Goal: Navigation & Orientation: Find specific page/section

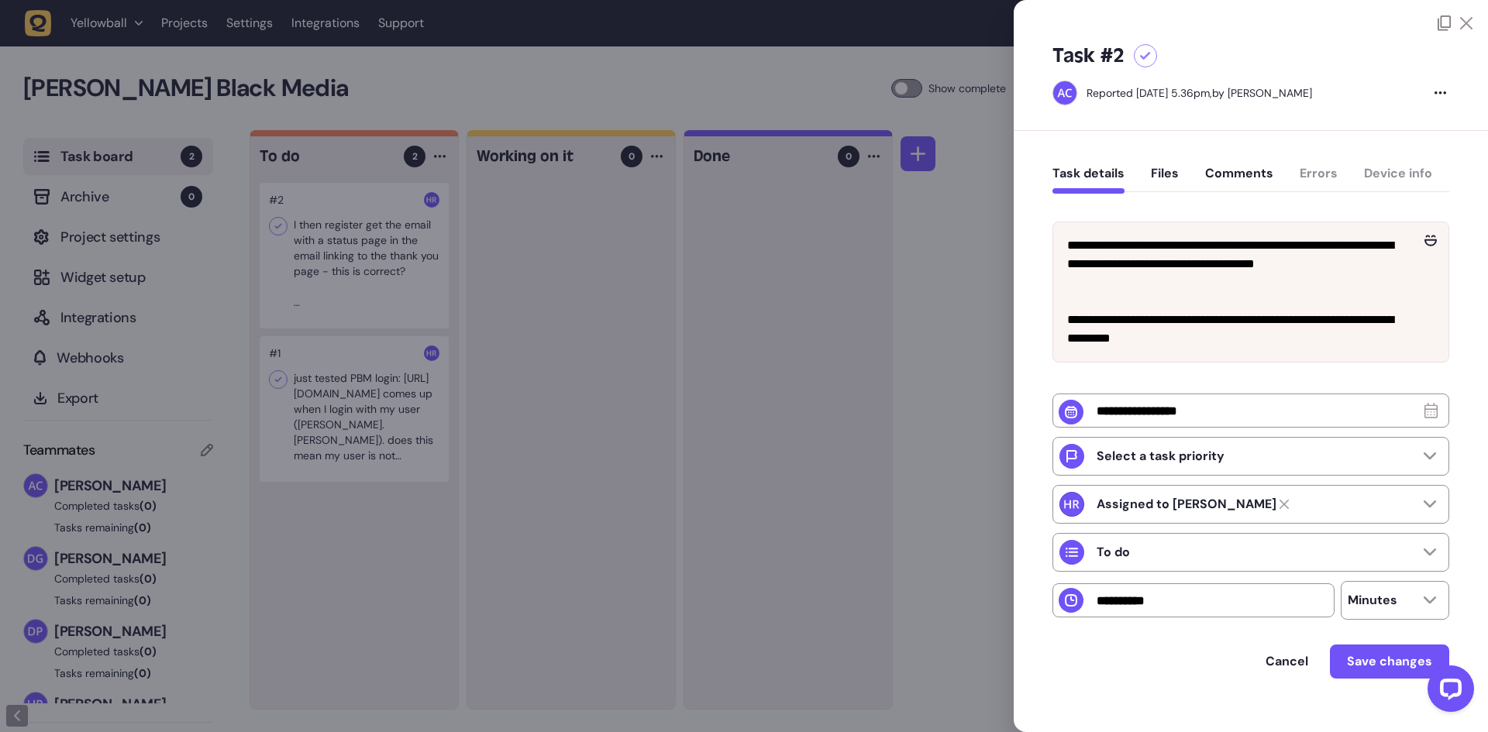
click at [924, 253] on div at bounding box center [744, 366] width 1488 height 732
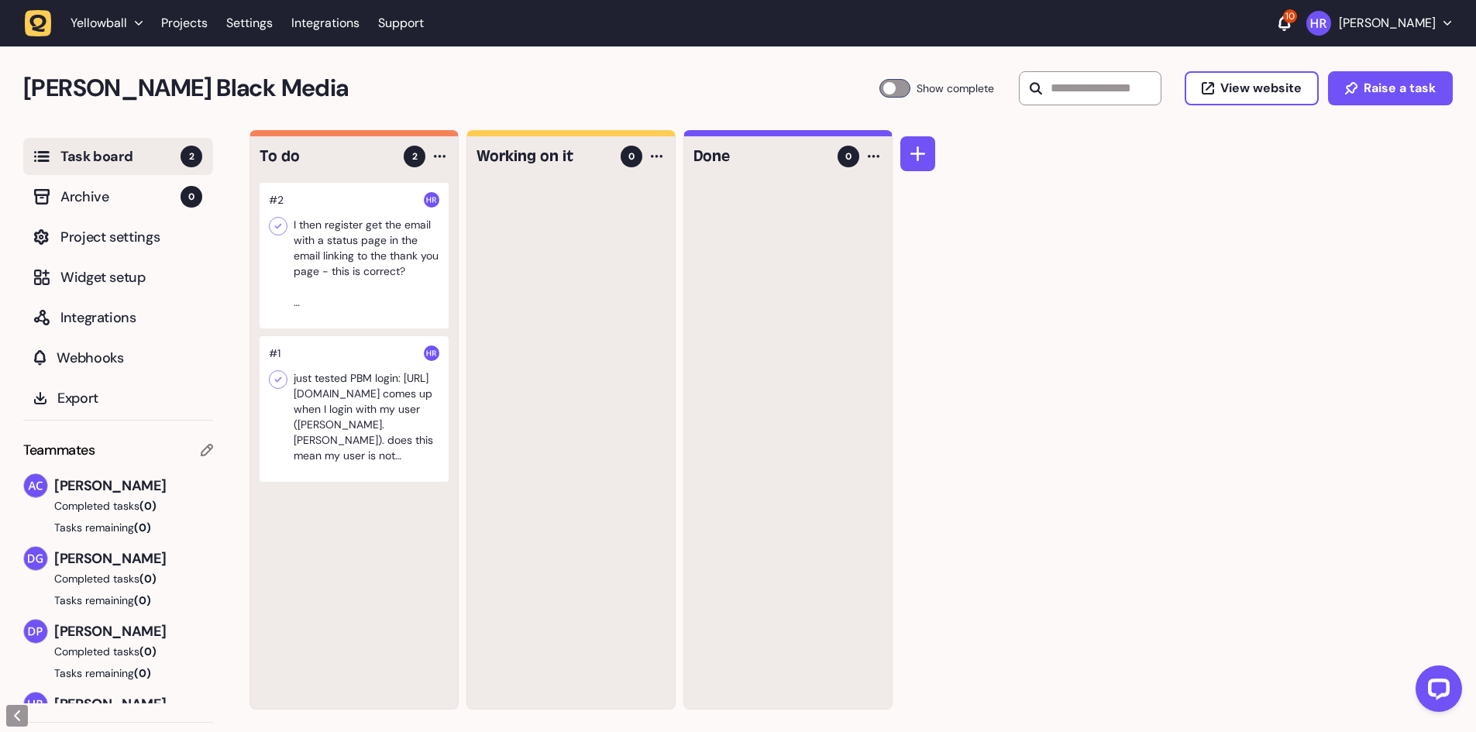
click at [319, 397] on div at bounding box center [354, 409] width 189 height 146
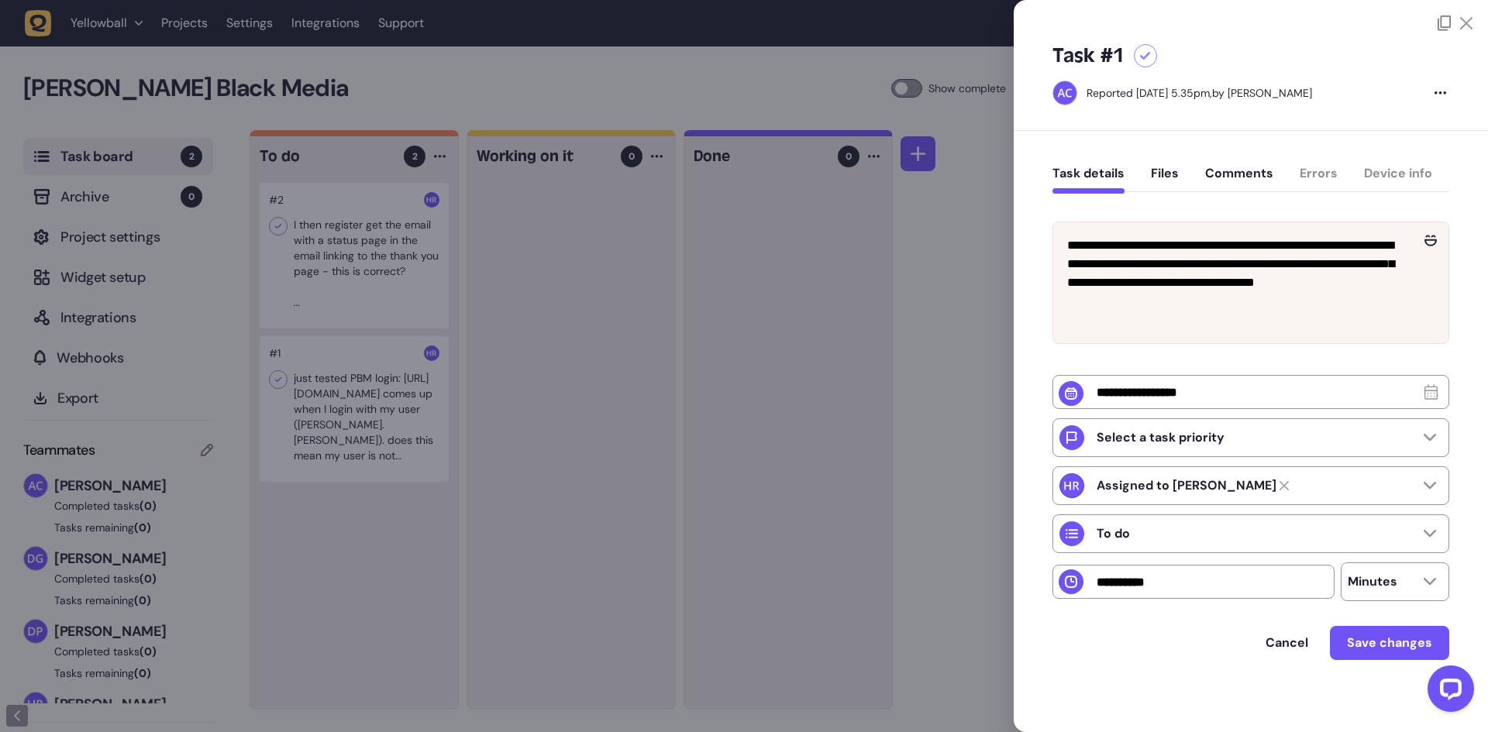
click at [744, 360] on div at bounding box center [744, 366] width 1488 height 732
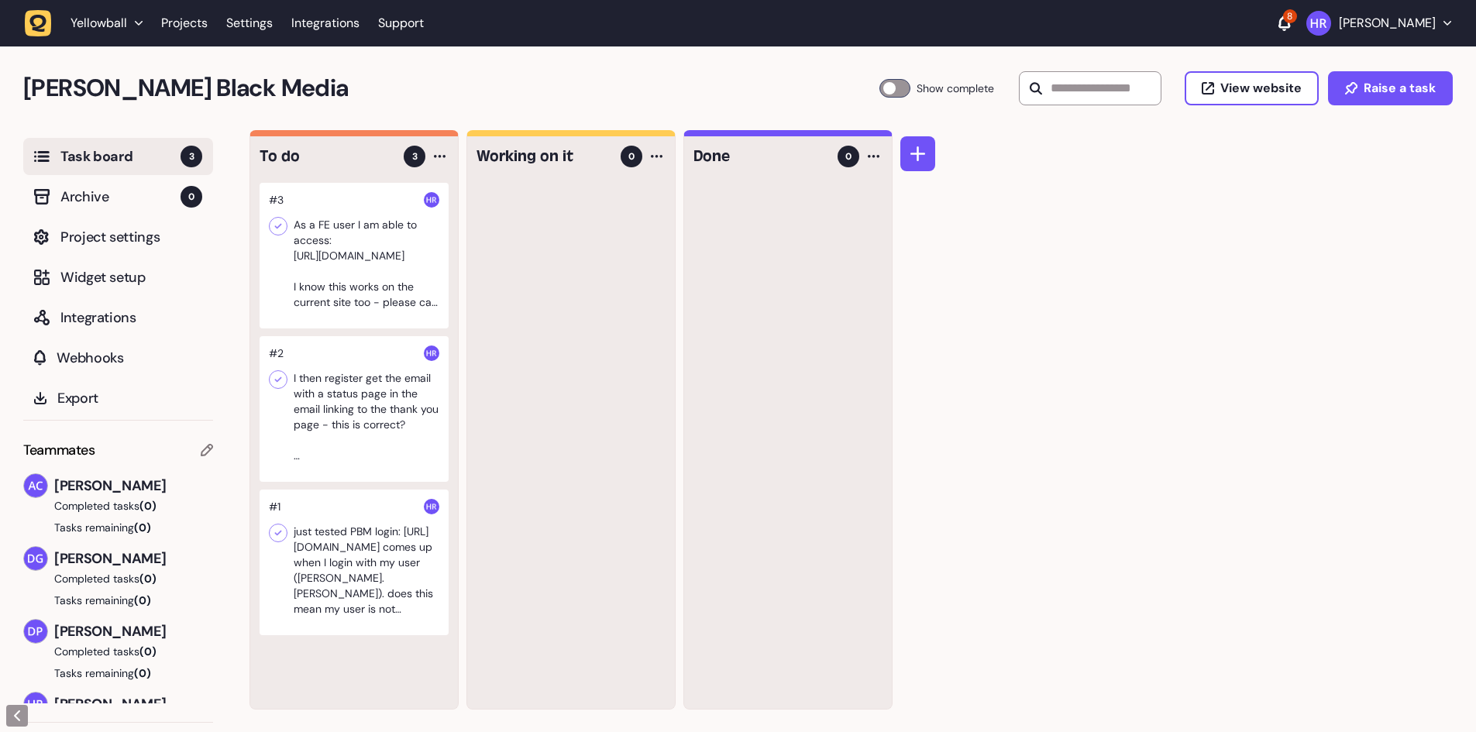
click at [363, 257] on div at bounding box center [354, 256] width 189 height 146
